Goal: Information Seeking & Learning: Understand process/instructions

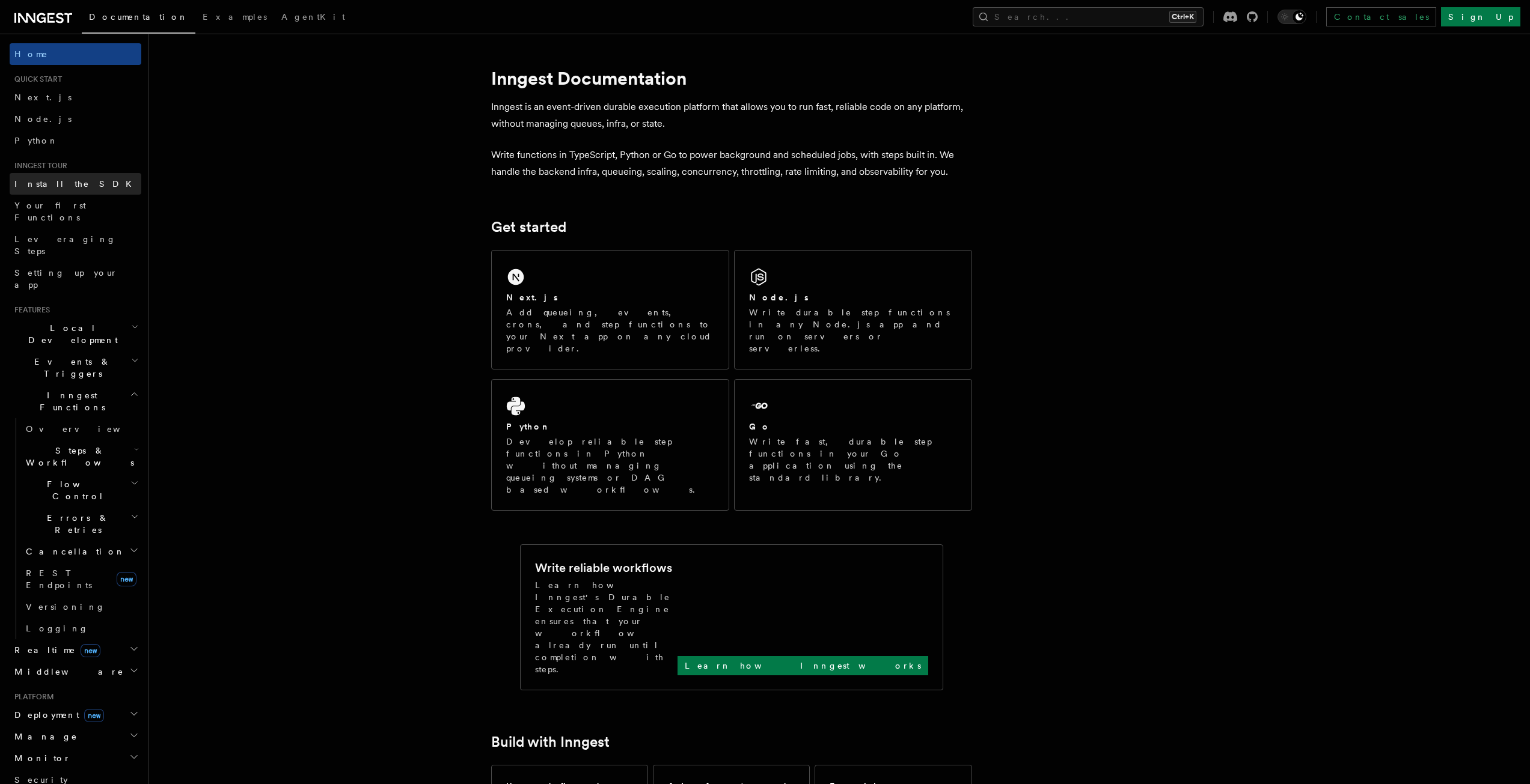
click at [50, 187] on span "Install the SDK" at bounding box center [76, 183] width 125 height 10
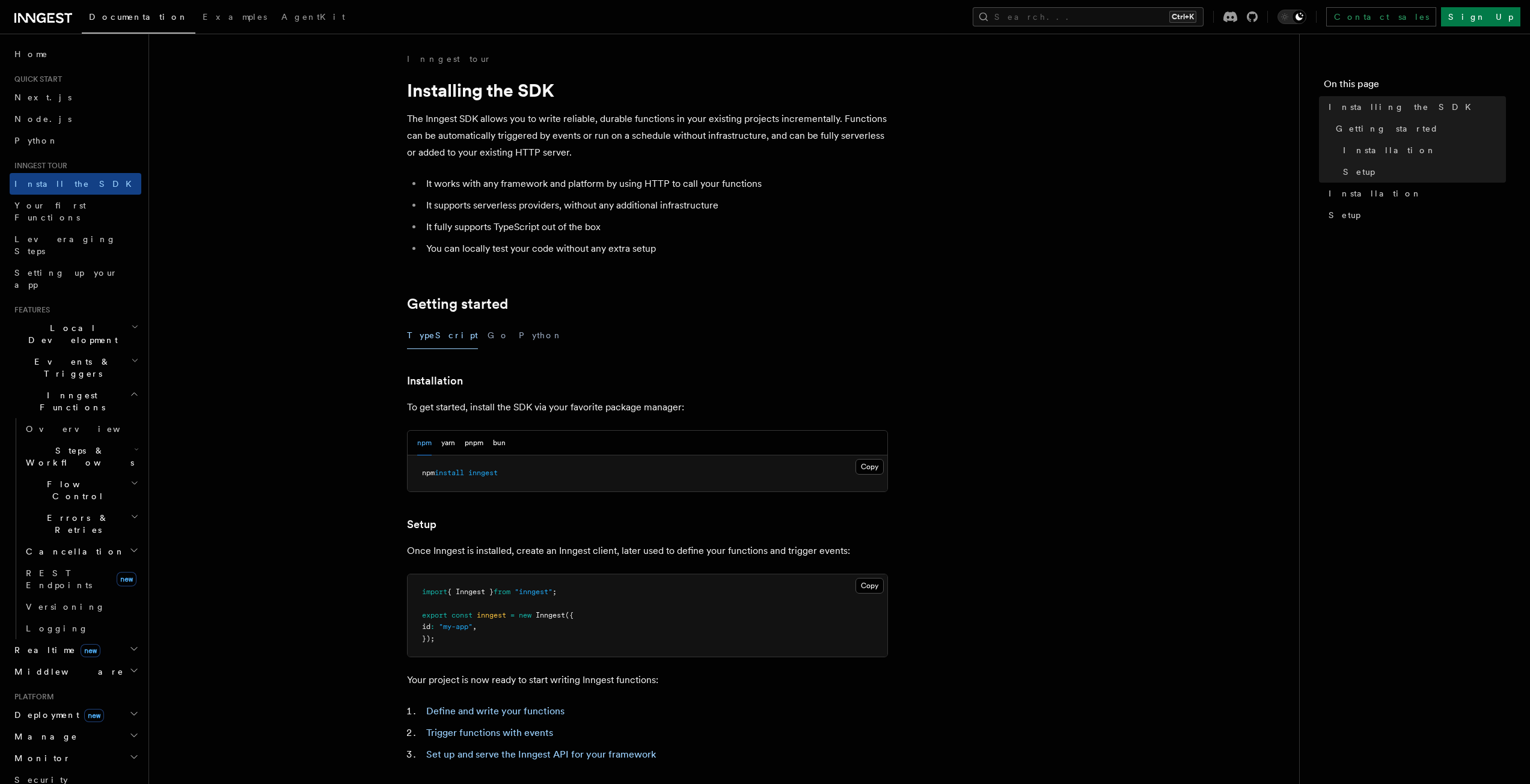
click at [63, 14] on icon at bounding box center [60, 18] width 8 height 10
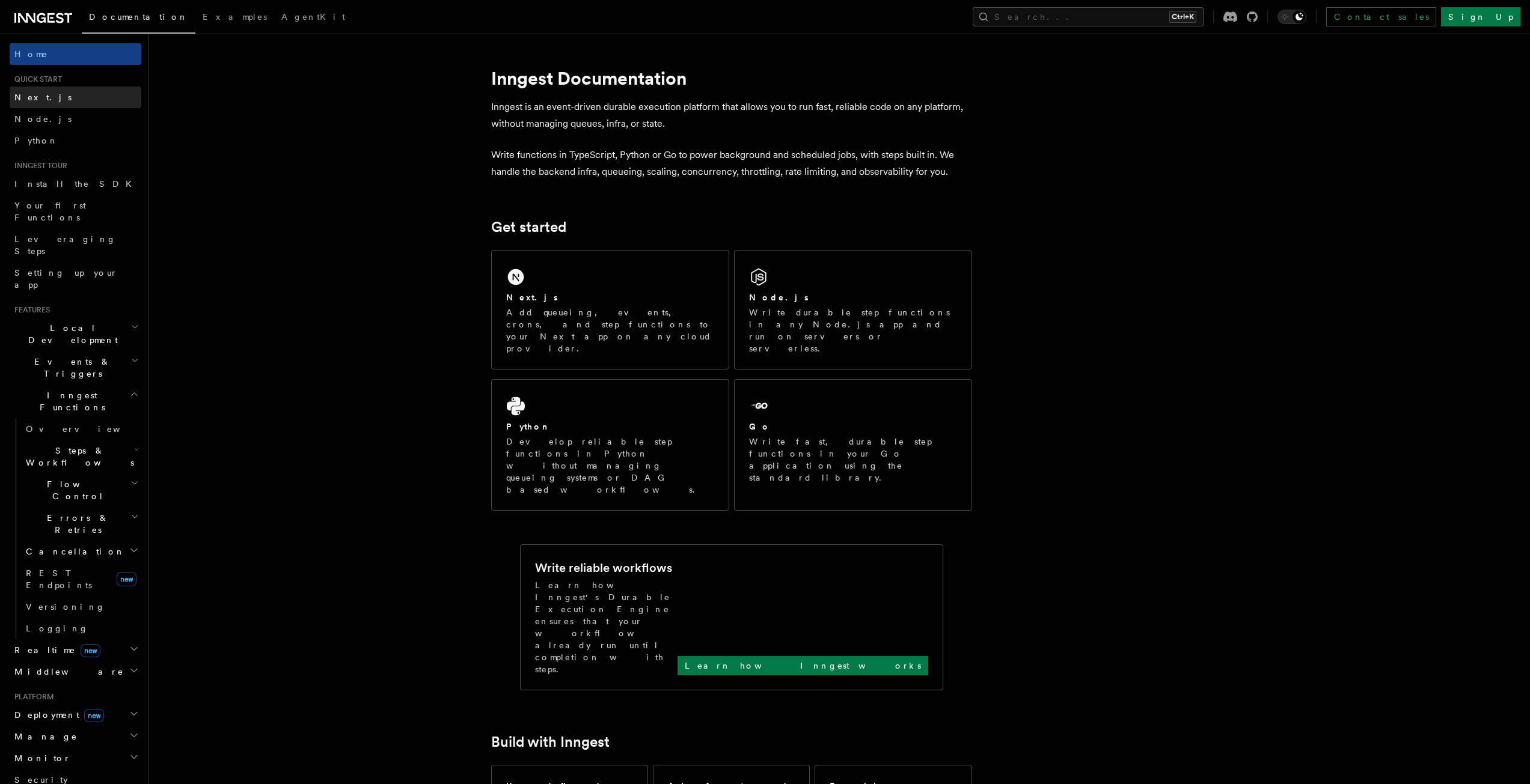
click at [108, 101] on link "Next.js" at bounding box center [76, 97] width 132 height 22
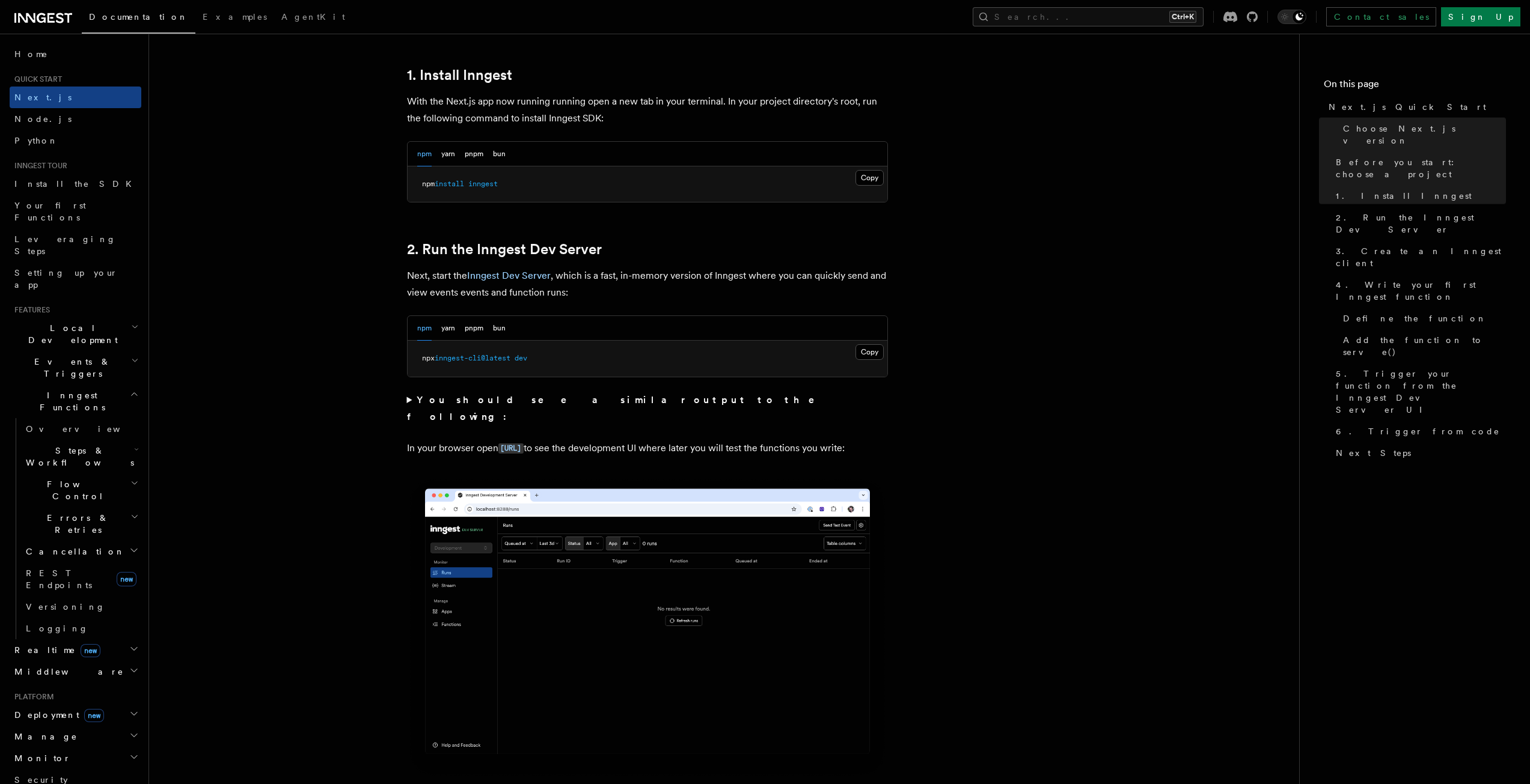
scroll to position [661, 0]
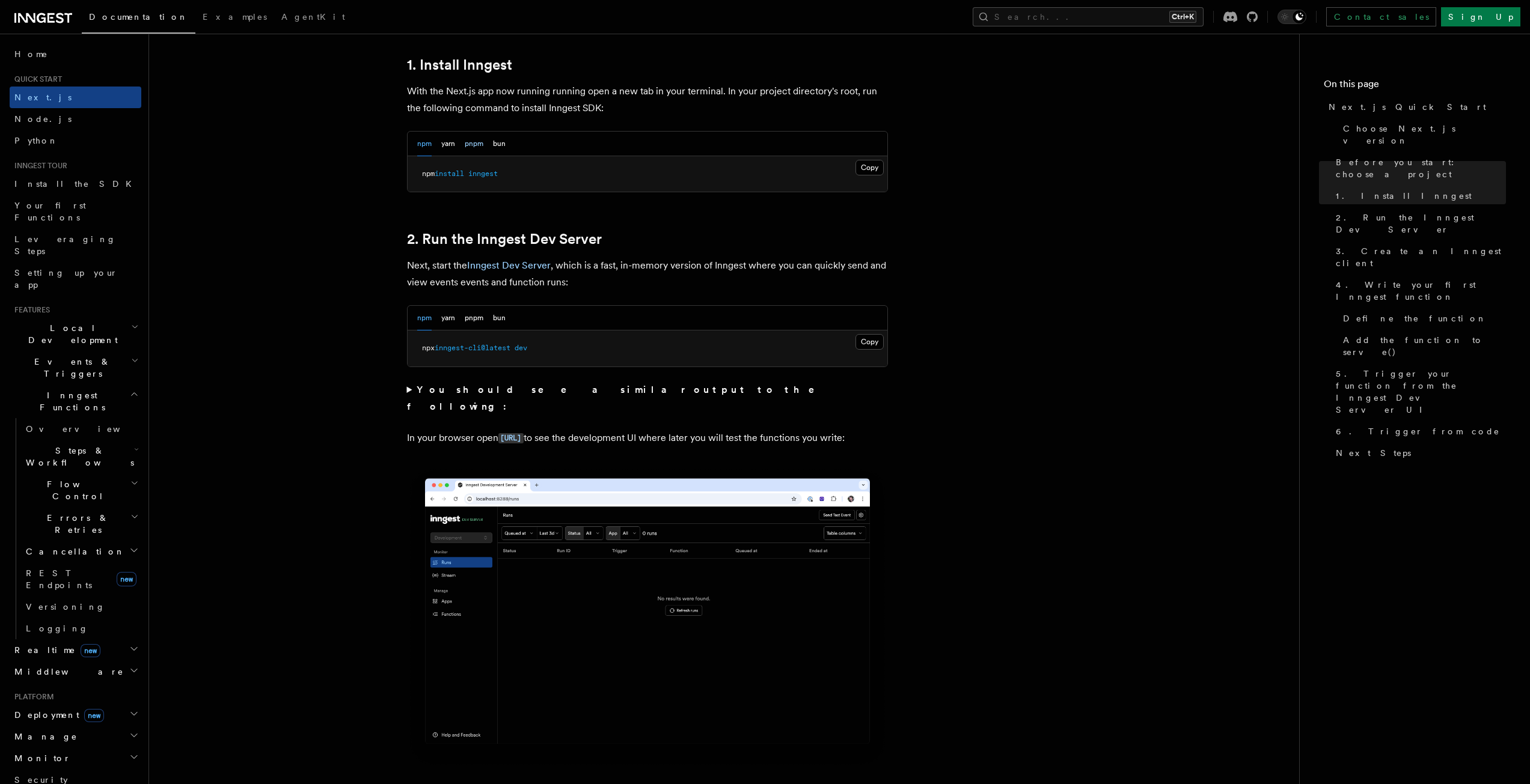
click at [473, 142] on button "pnpm" at bounding box center [474, 144] width 19 height 25
click at [880, 168] on button "Copy Copied" at bounding box center [869, 168] width 28 height 16
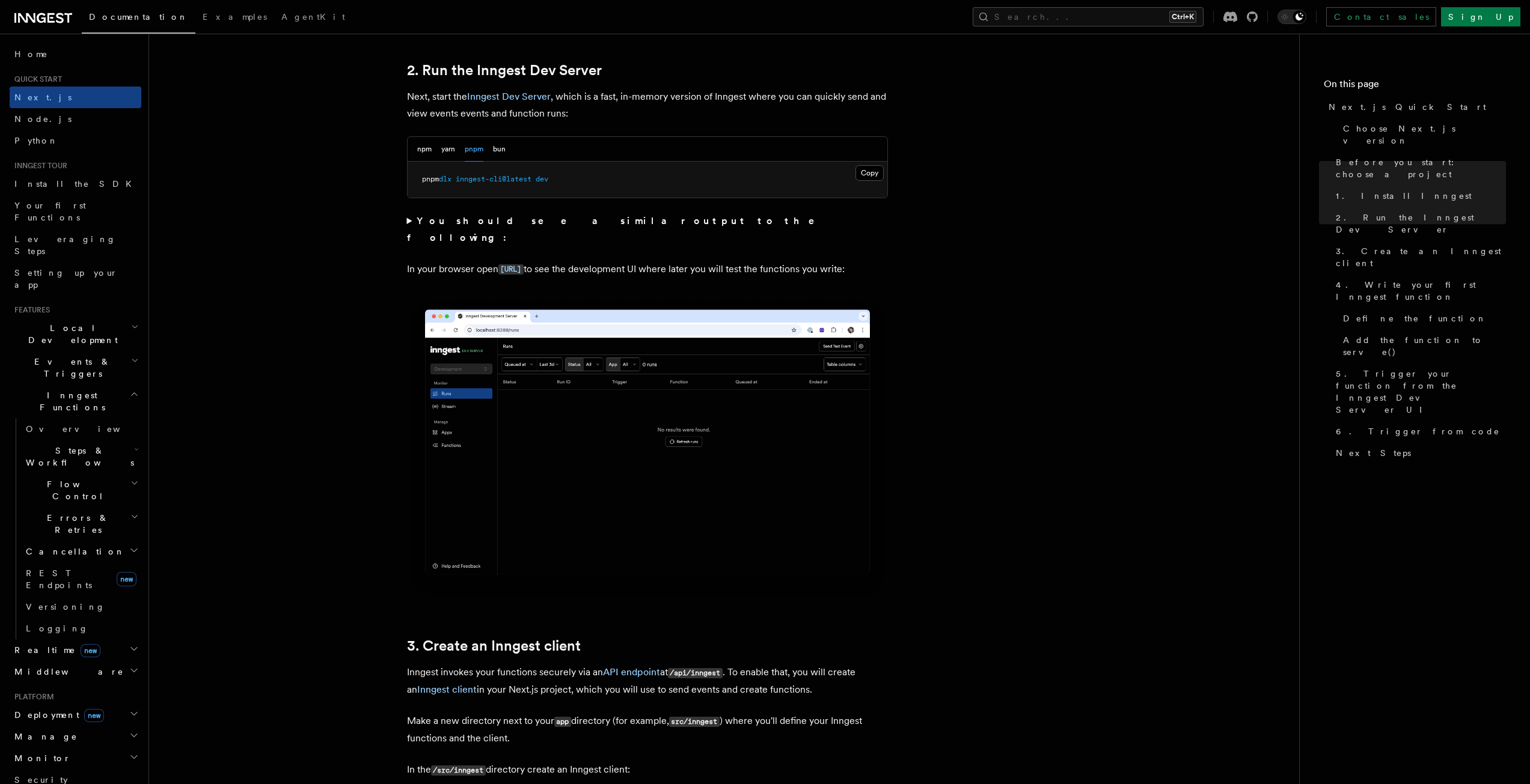
scroll to position [841, 0]
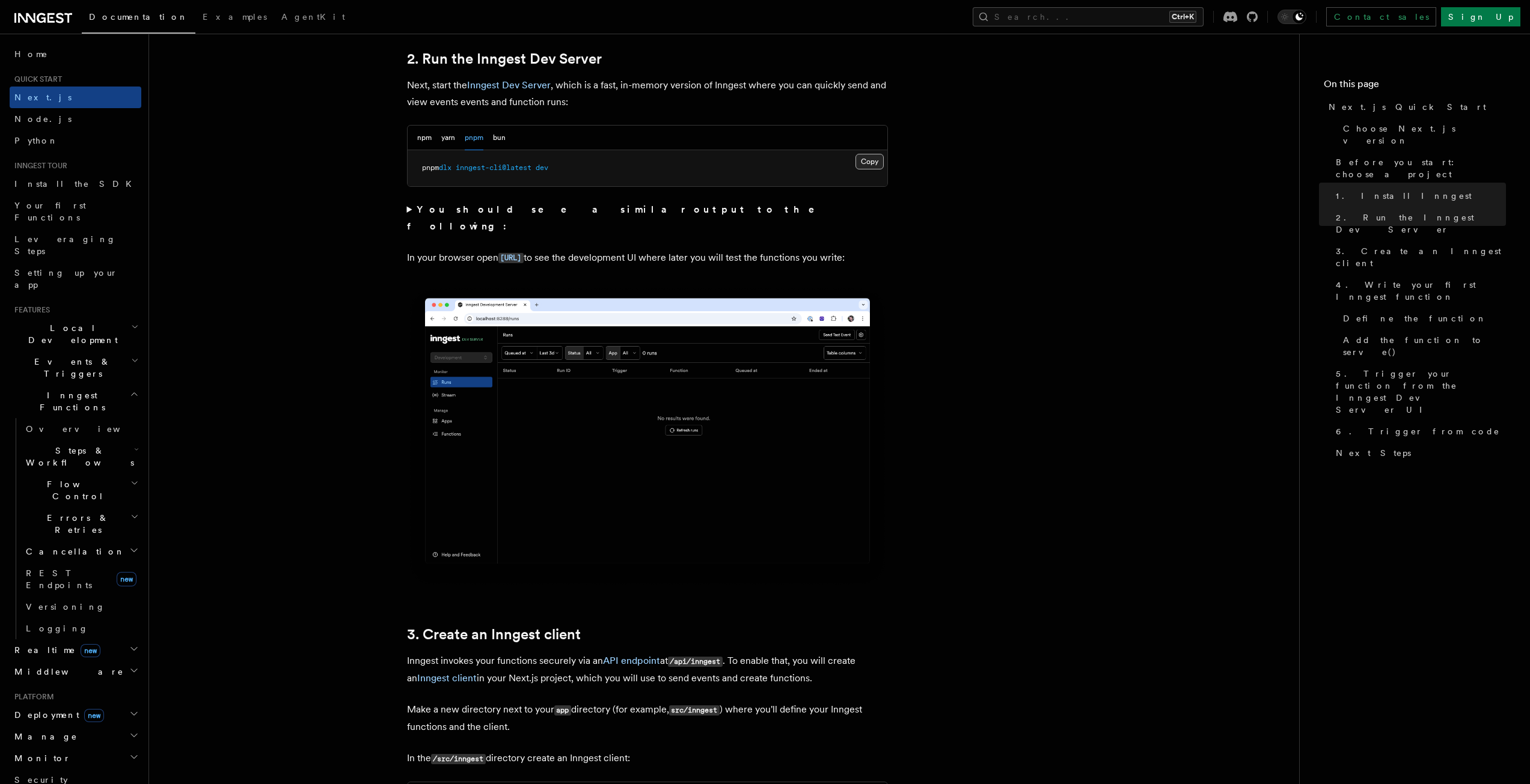
click at [869, 164] on button "Copy Copied" at bounding box center [869, 162] width 28 height 16
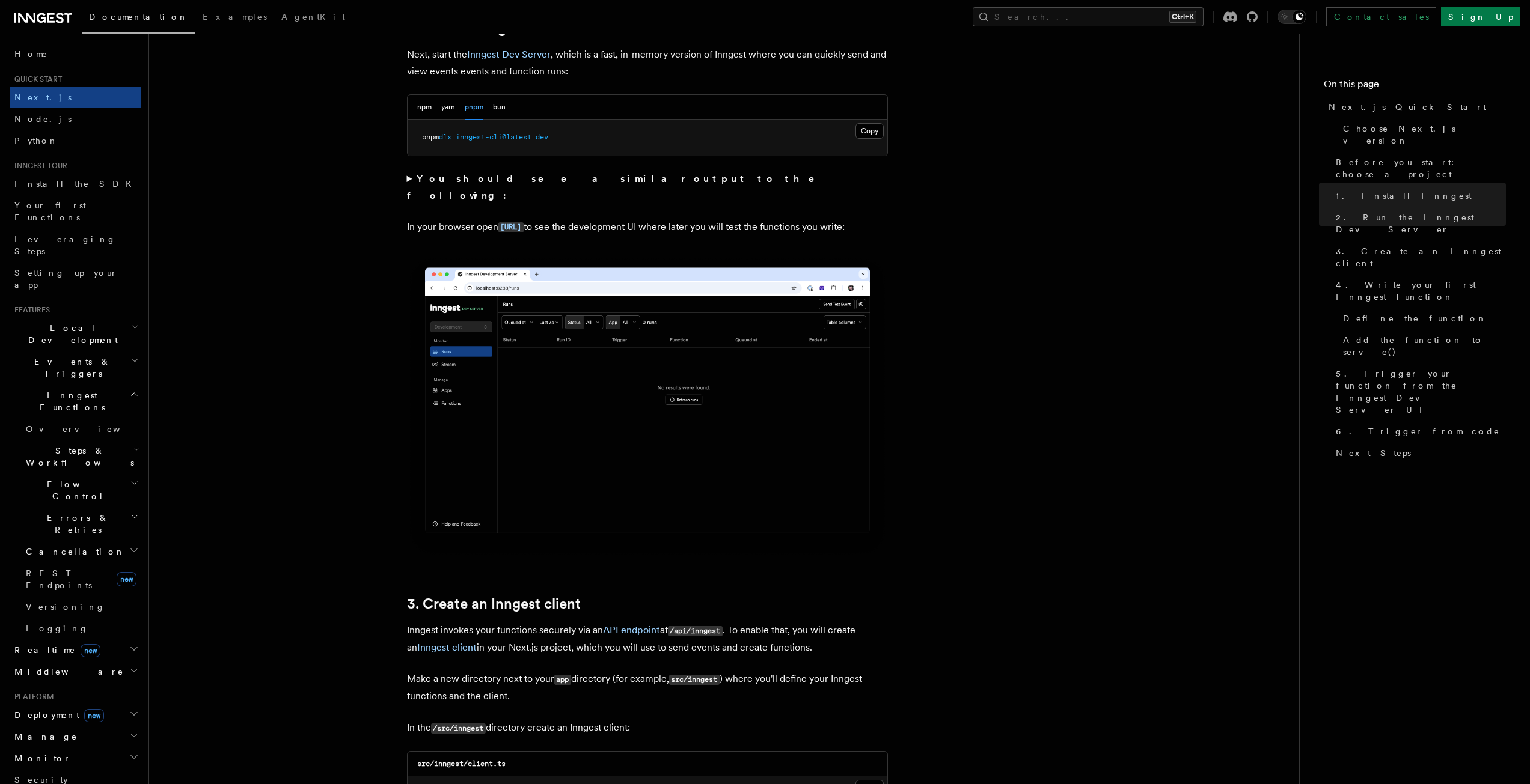
scroll to position [1142, 0]
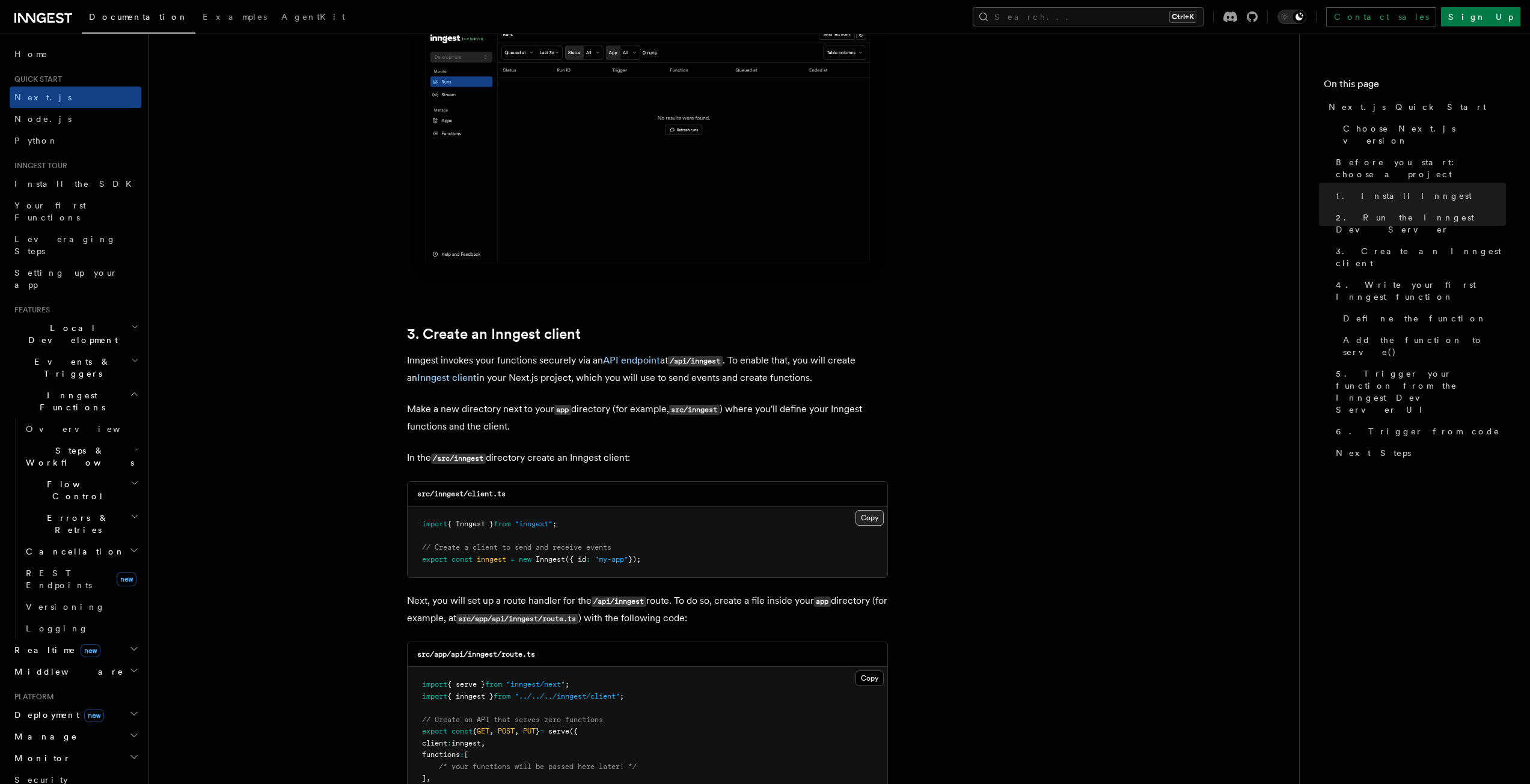
click at [863, 522] on button "Copy Copied" at bounding box center [869, 518] width 28 height 16
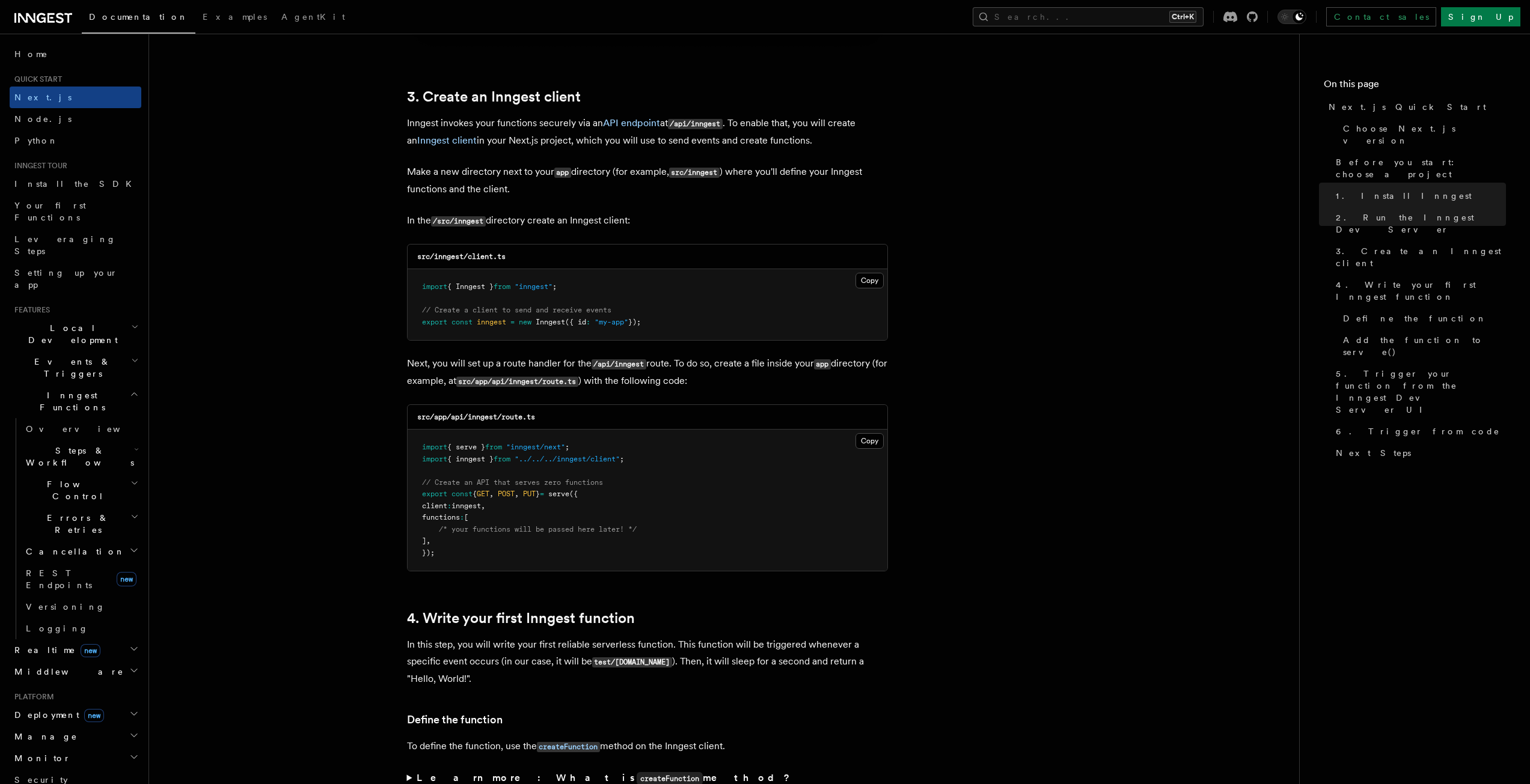
scroll to position [1382, 0]
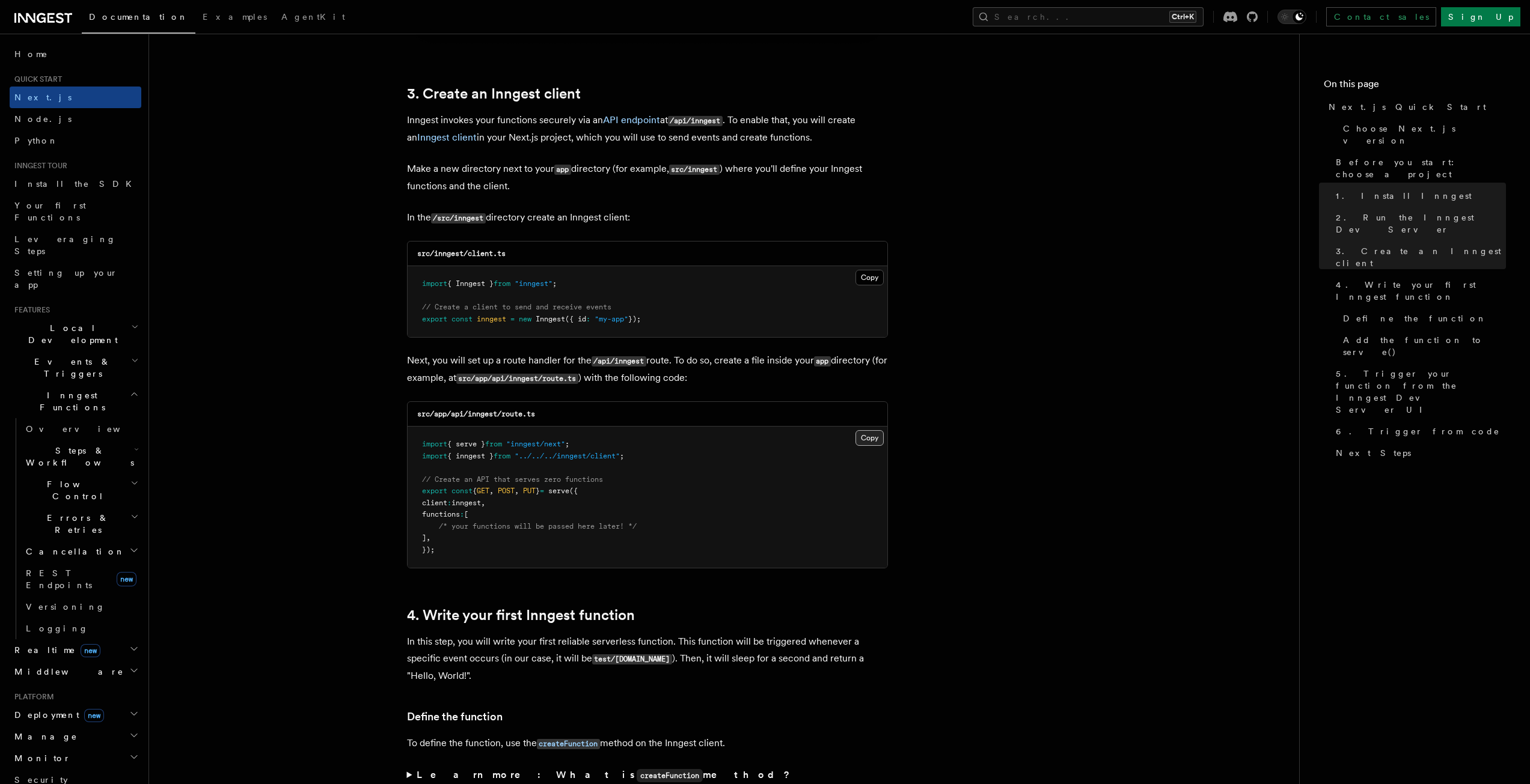
click at [876, 437] on button "Copy Copied" at bounding box center [869, 438] width 28 height 16
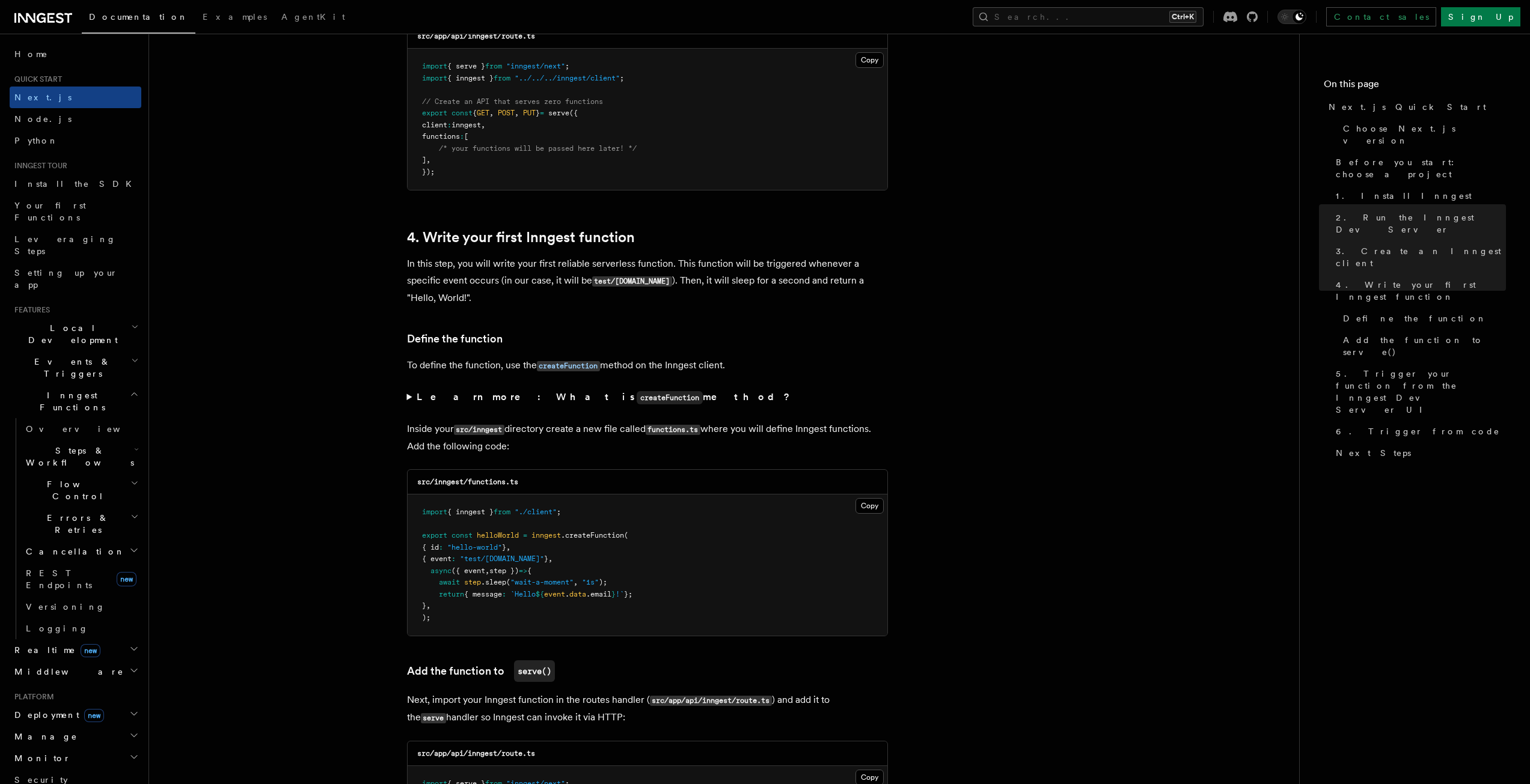
scroll to position [1802, 0]
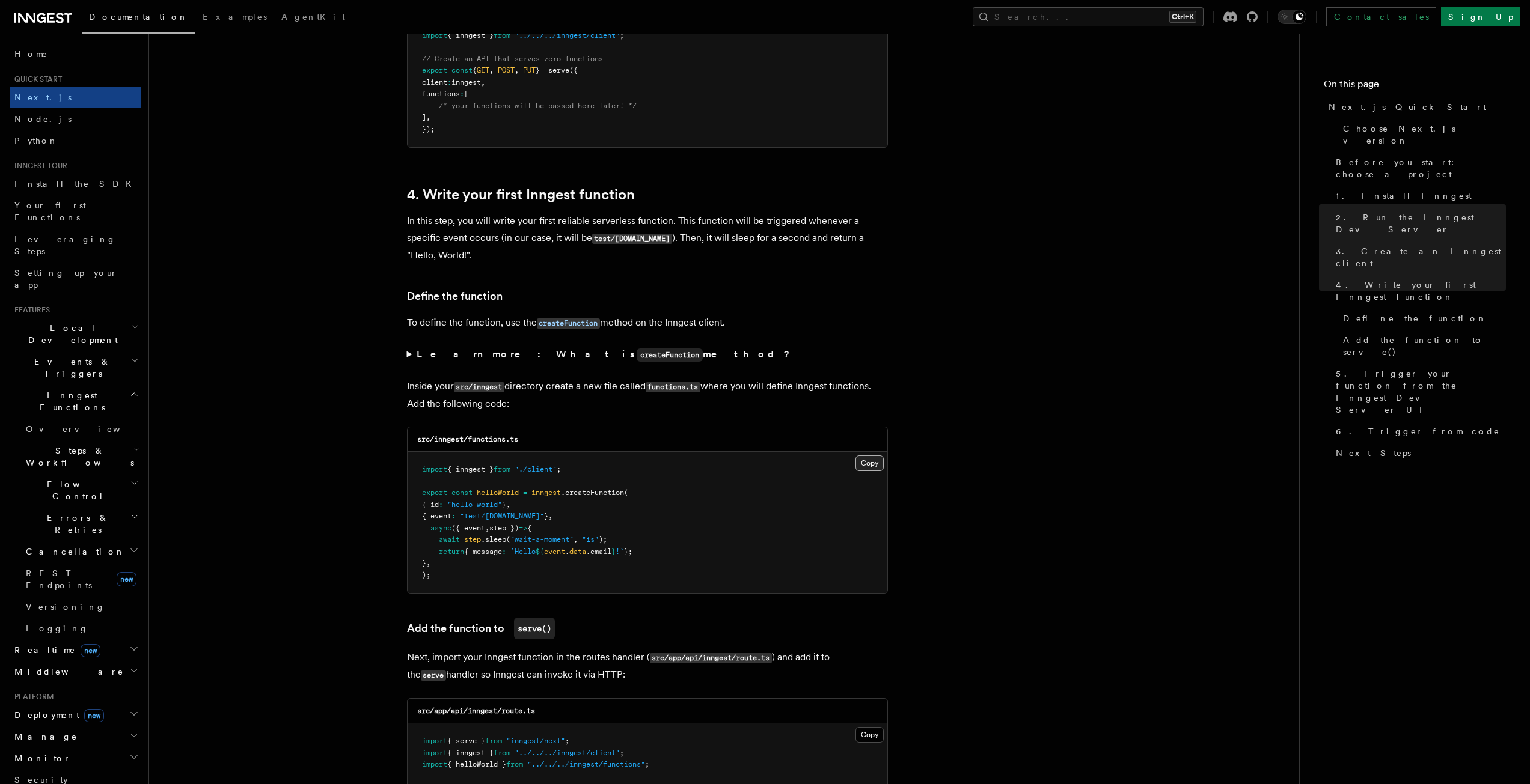
click at [865, 463] on button "Copy Copied" at bounding box center [869, 463] width 28 height 16
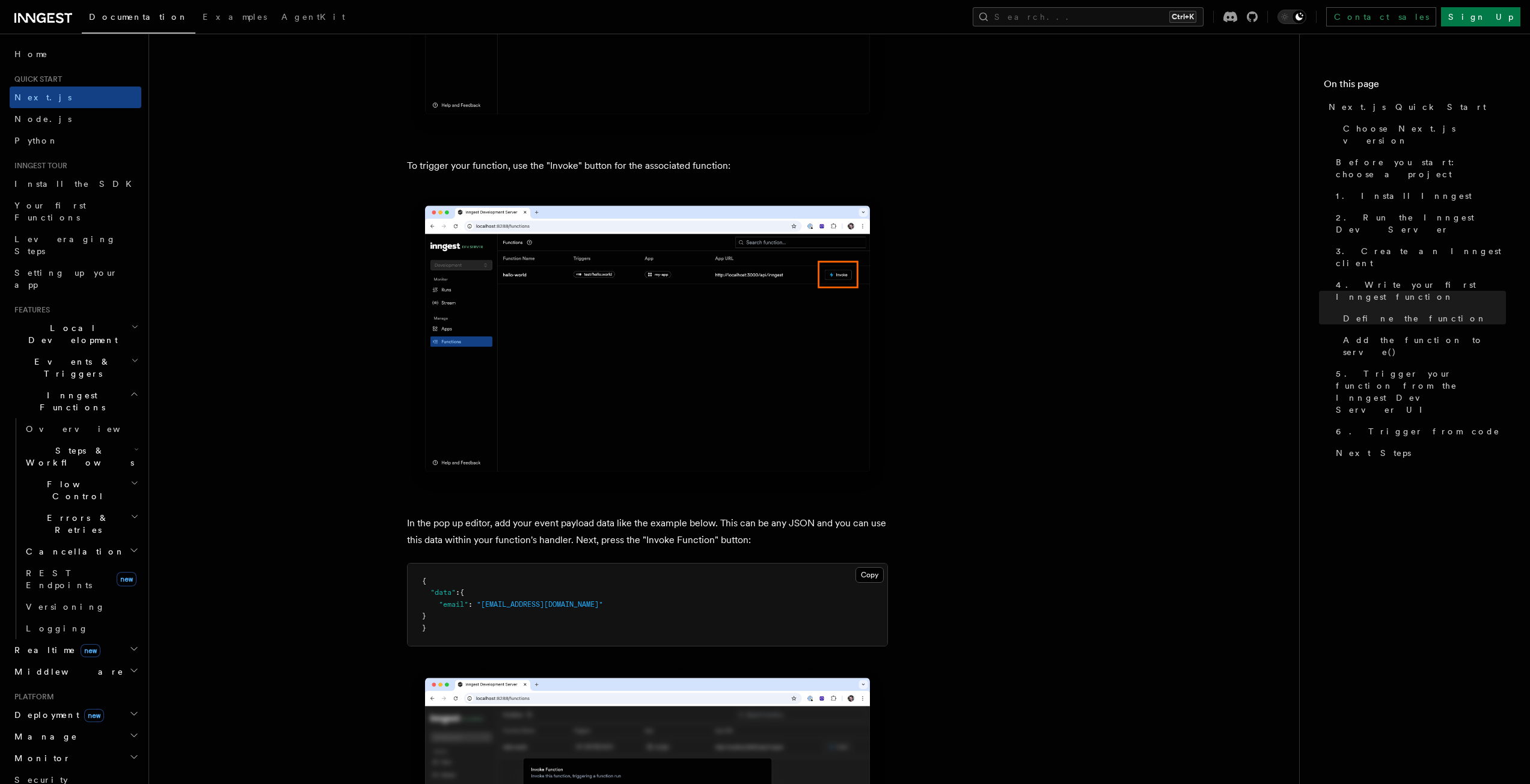
scroll to position [3185, 0]
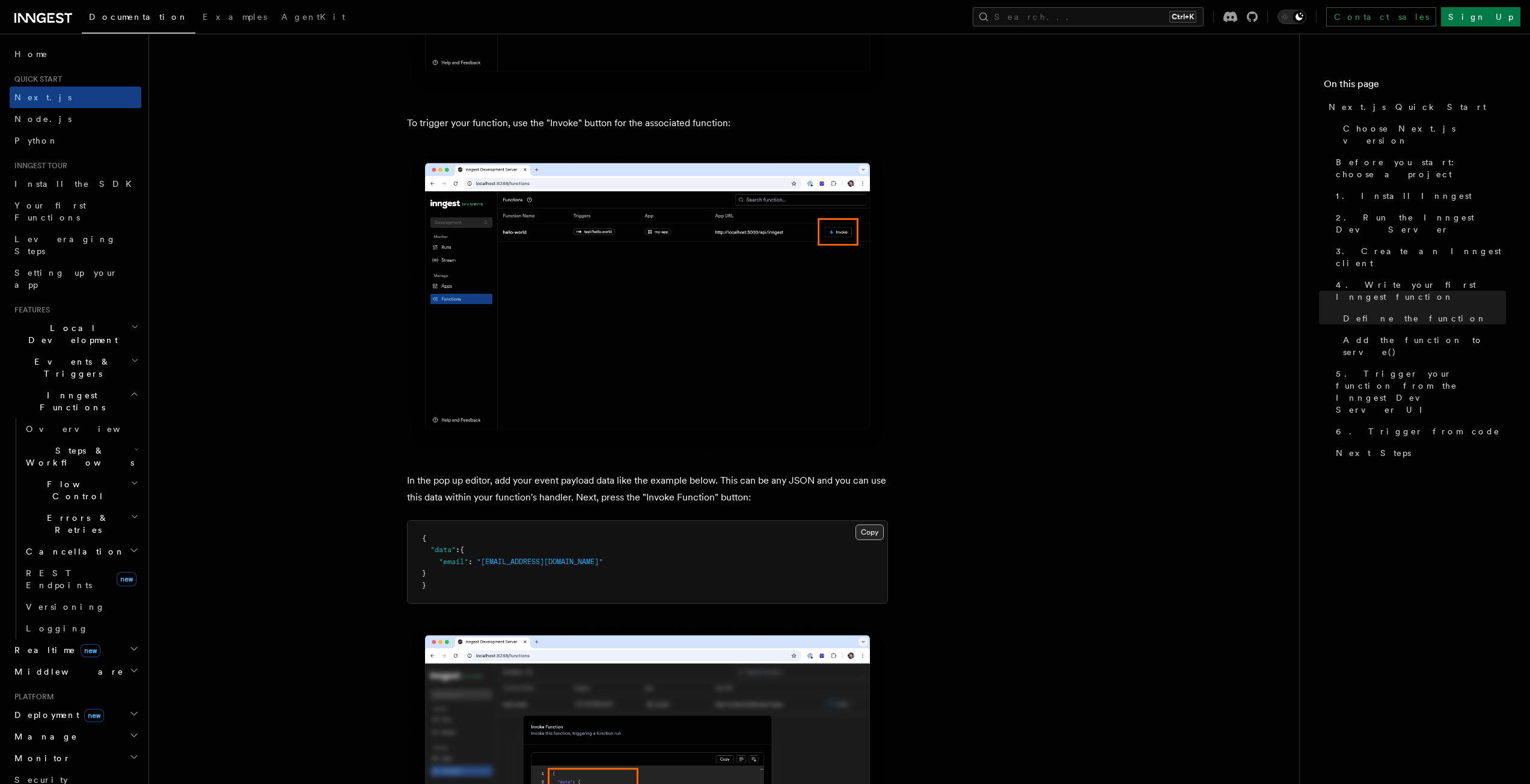
click at [876, 530] on button "Copy Copied" at bounding box center [869, 533] width 28 height 16
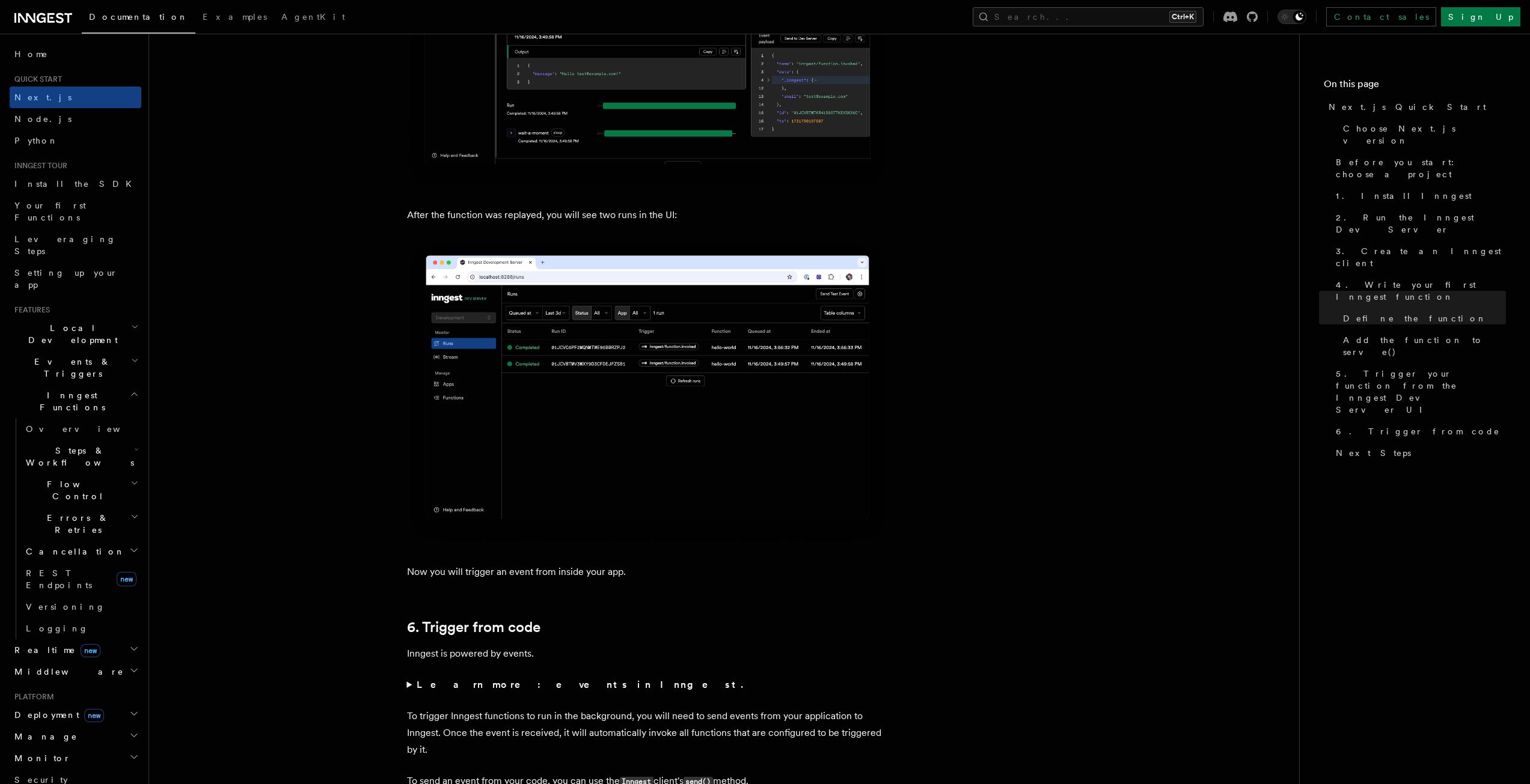
scroll to position [5528, 0]
